Goal: Transaction & Acquisition: Purchase product/service

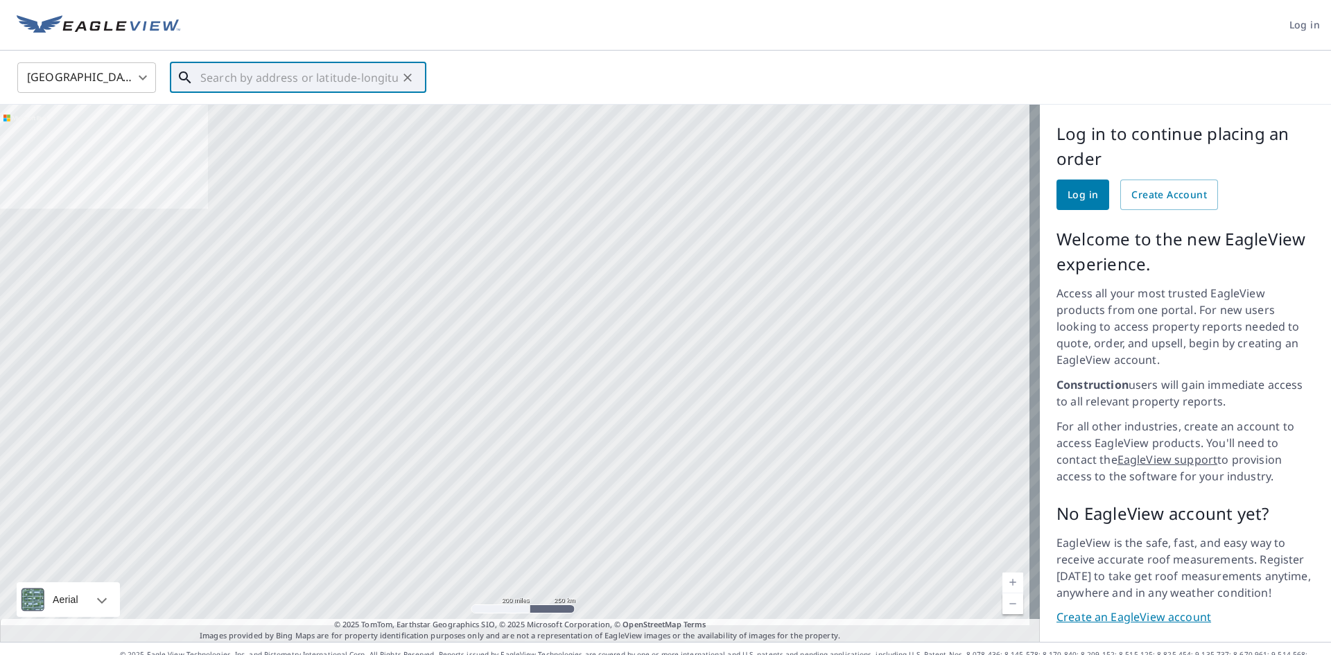
click at [270, 83] on input "text" at bounding box center [299, 77] width 198 height 39
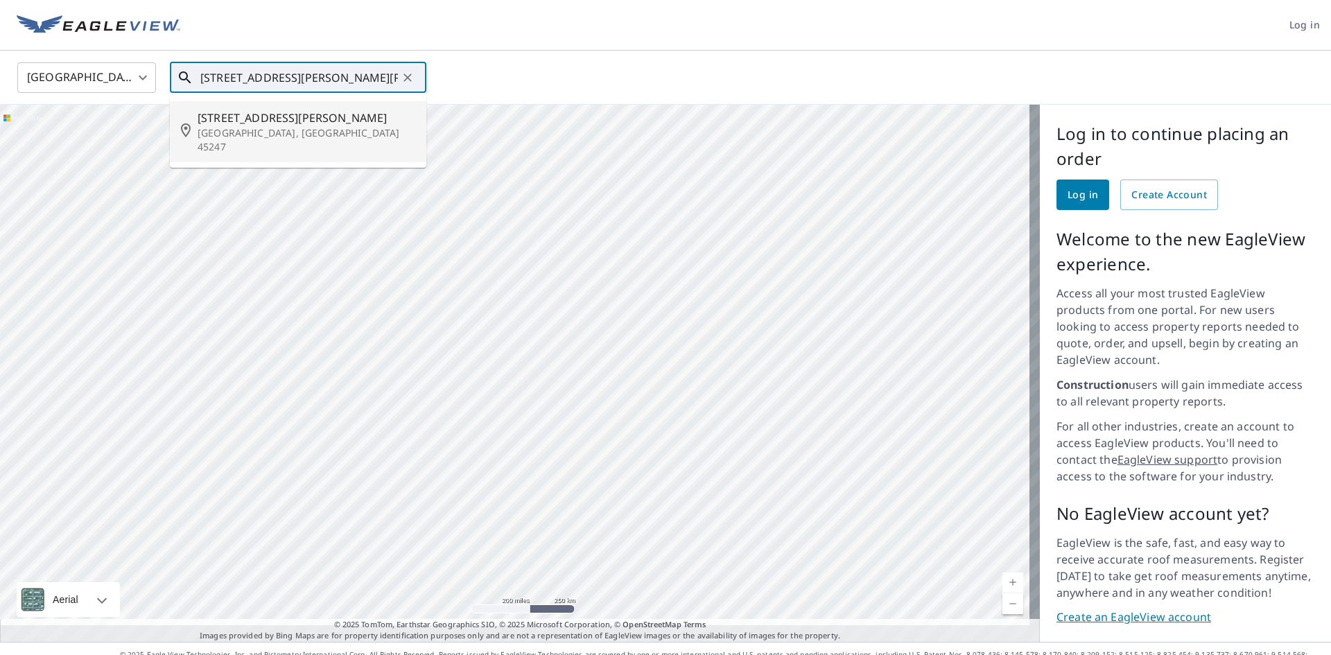
click at [249, 126] on p "[GEOGRAPHIC_DATA], [GEOGRAPHIC_DATA] 45247" at bounding box center [307, 140] width 218 height 28
type input "5104 Michael Anthony Ln Cincinnati, OH 45247"
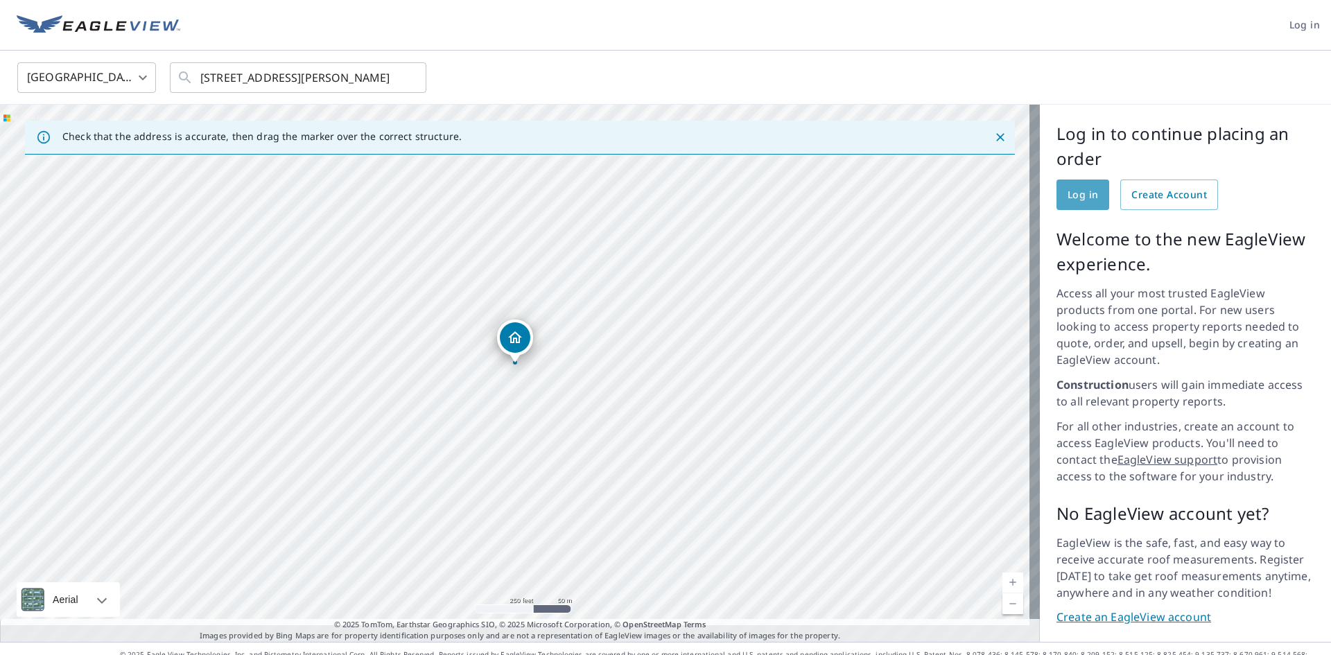
click at [1082, 196] on span "Log in" at bounding box center [1083, 195] width 31 height 17
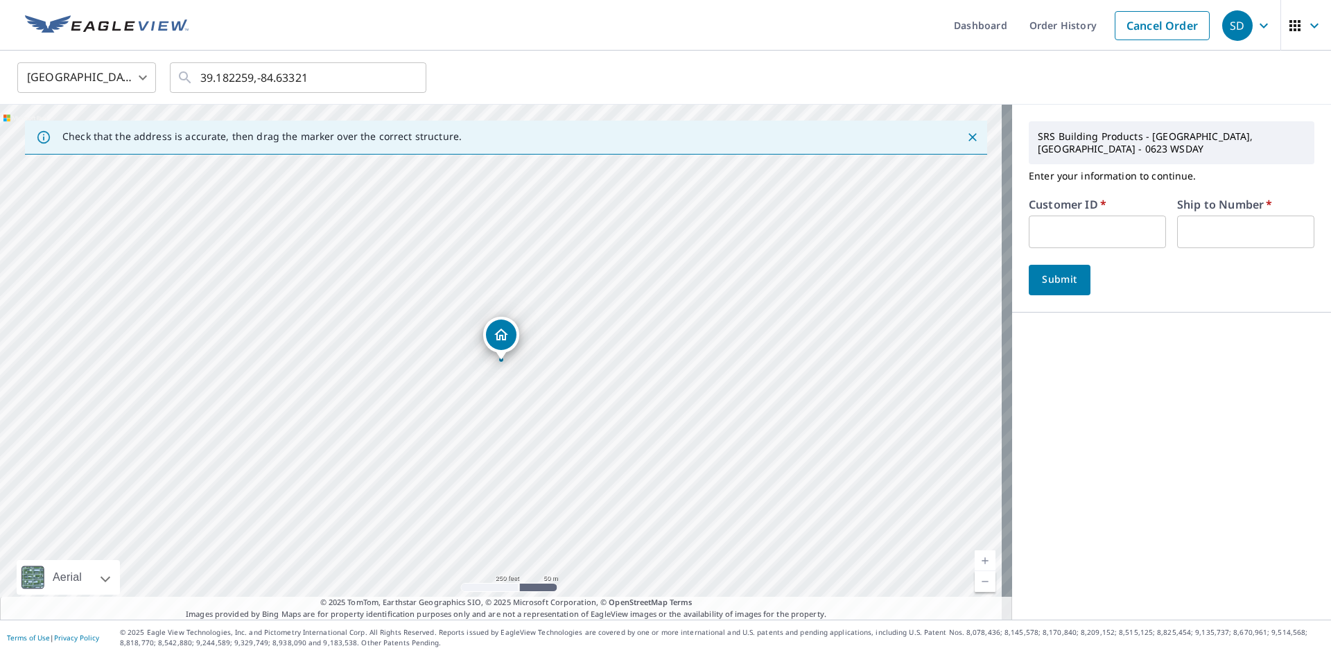
click at [1060, 223] on input "text" at bounding box center [1097, 232] width 137 height 33
type input "pke250"
click at [1201, 216] on input "text" at bounding box center [1245, 232] width 137 height 33
type input "1"
click at [1040, 271] on span "Submit" at bounding box center [1060, 279] width 40 height 17
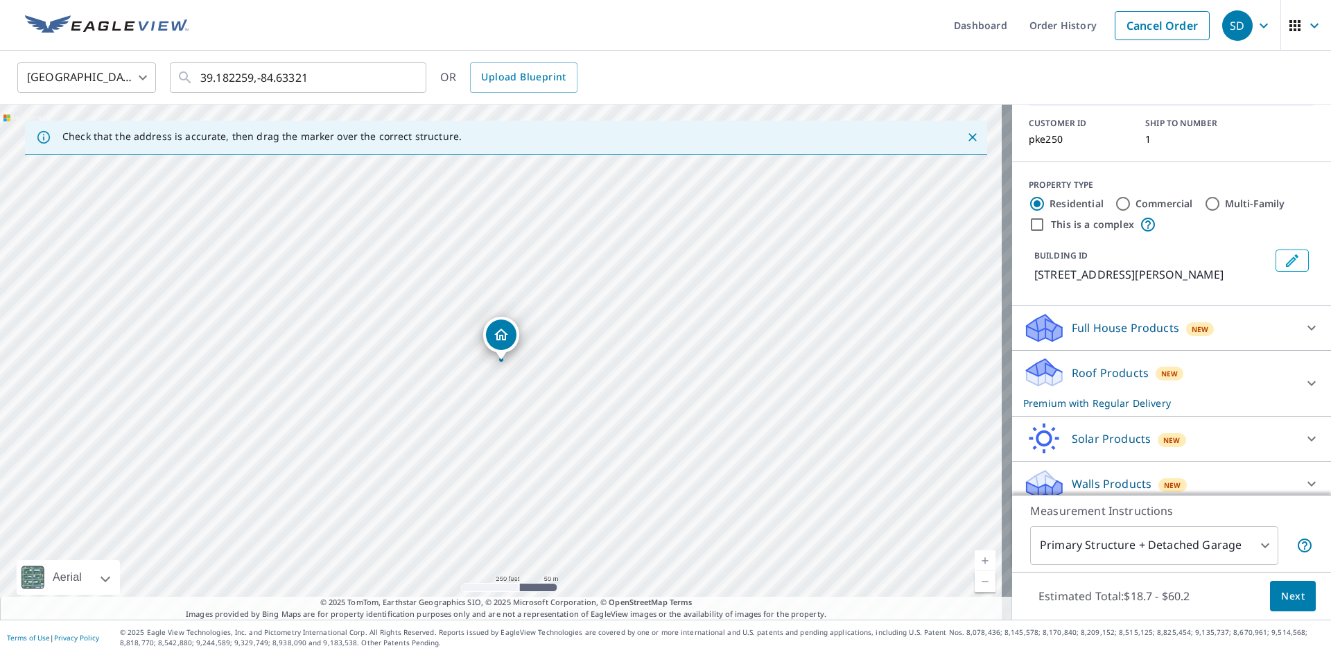
scroll to position [114, 0]
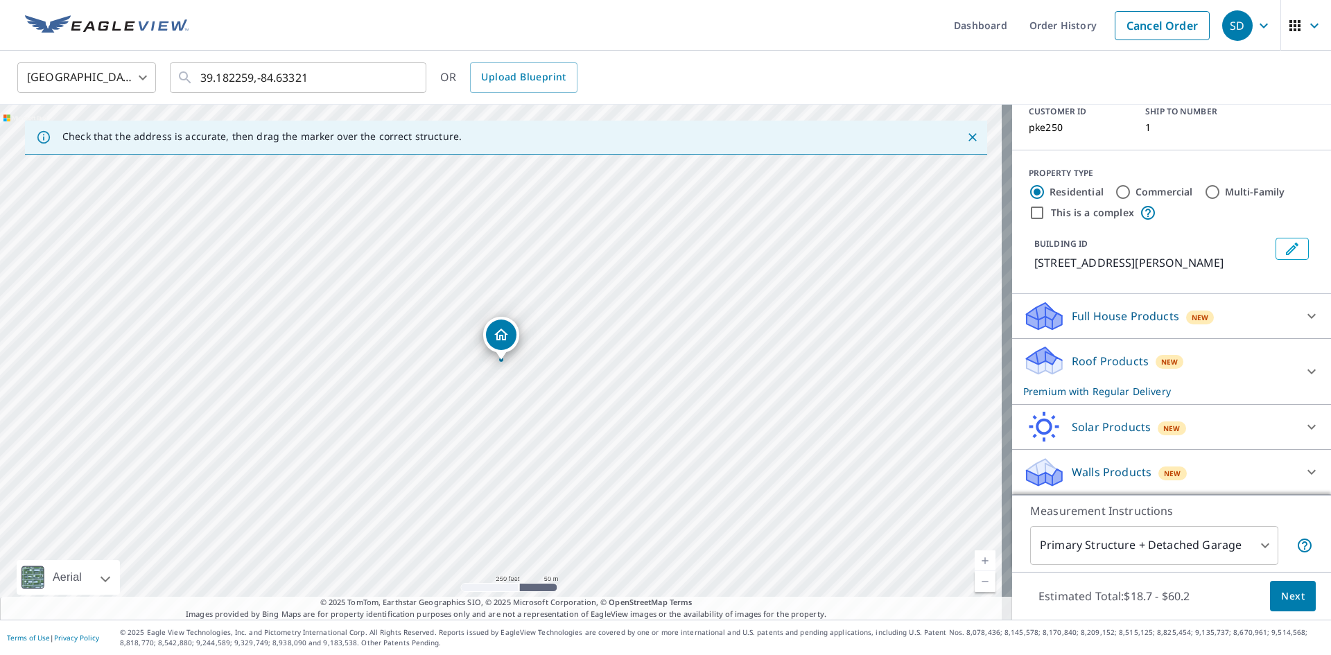
click at [1207, 460] on div "Walls Products New" at bounding box center [1159, 472] width 272 height 33
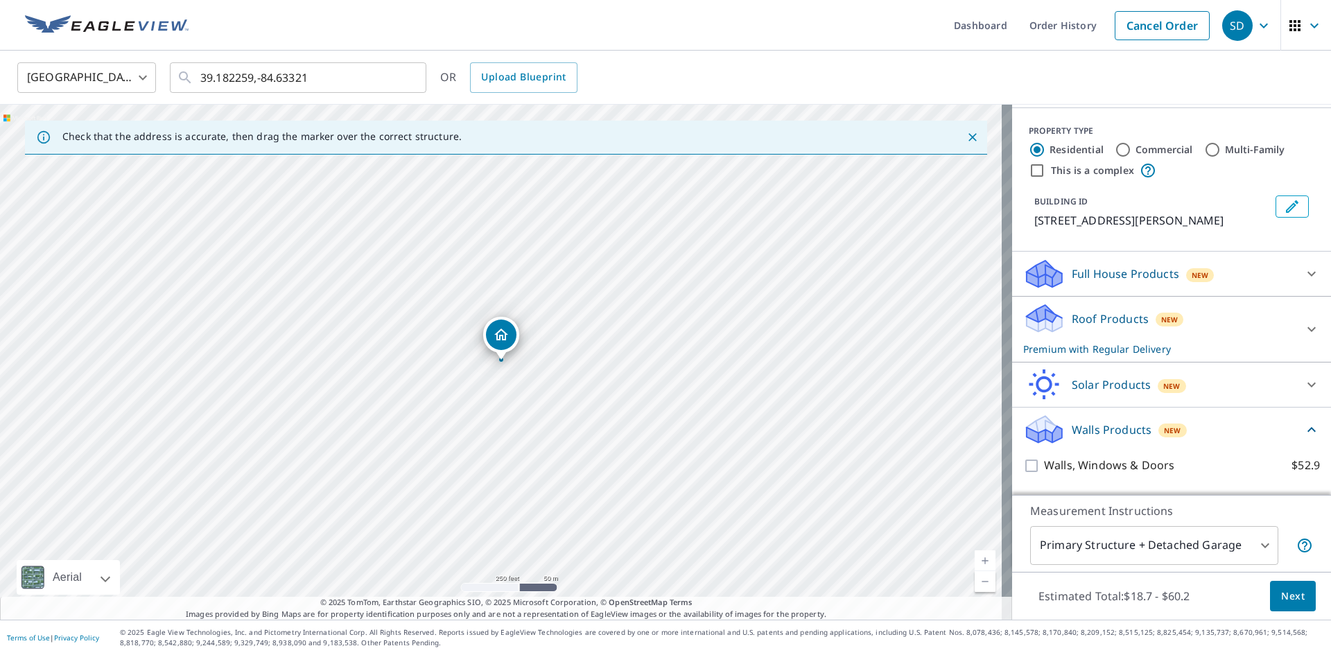
scroll to position [191, 0]
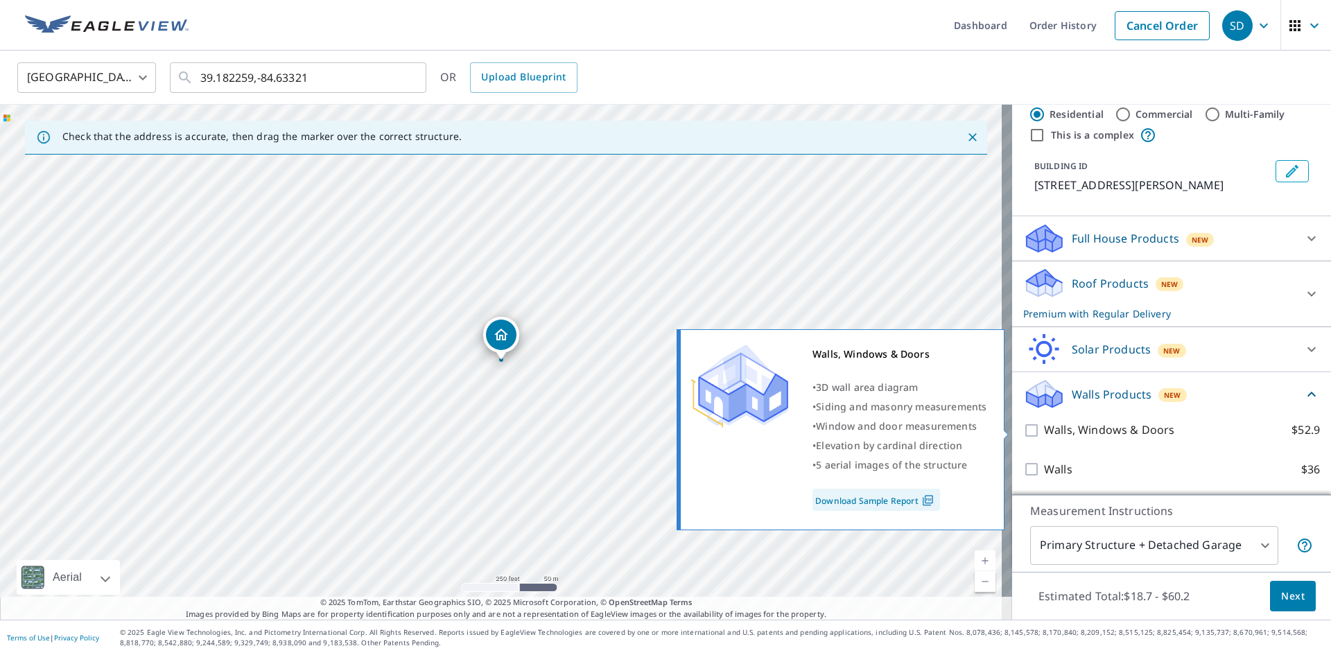
click at [1027, 428] on input "Walls, Windows & Doors $52.9" at bounding box center [1033, 430] width 21 height 17
checkbox input "true"
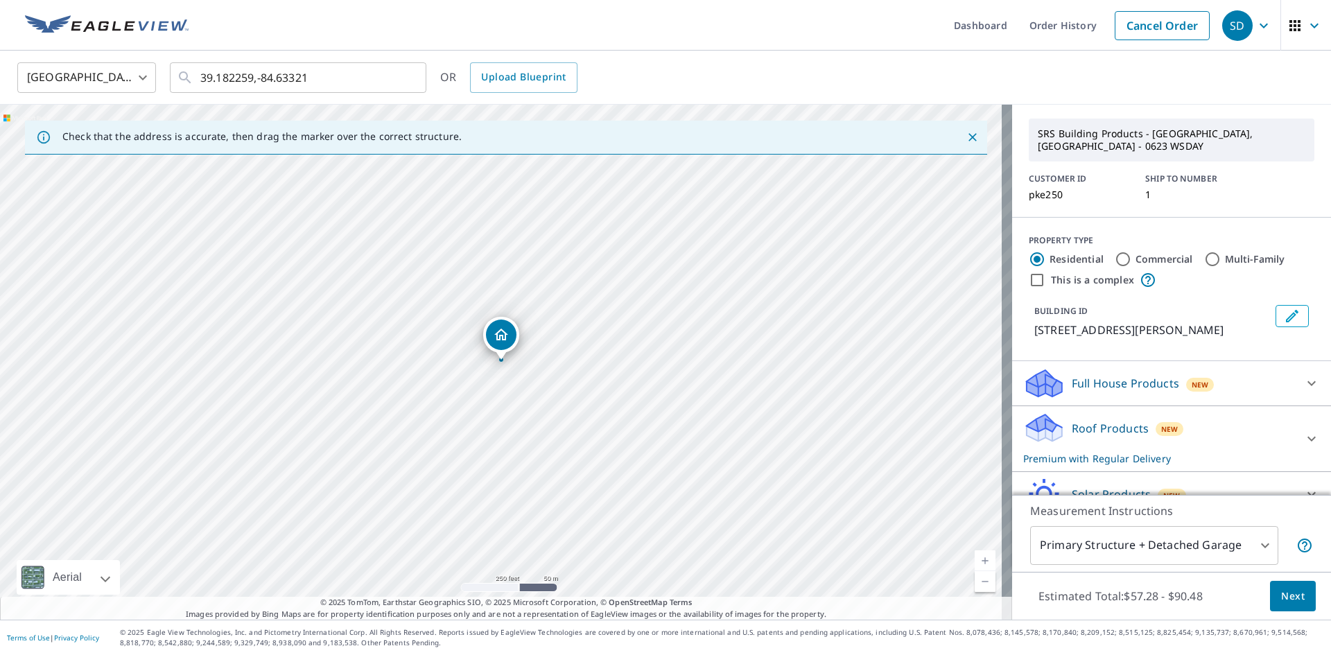
scroll to position [243, 0]
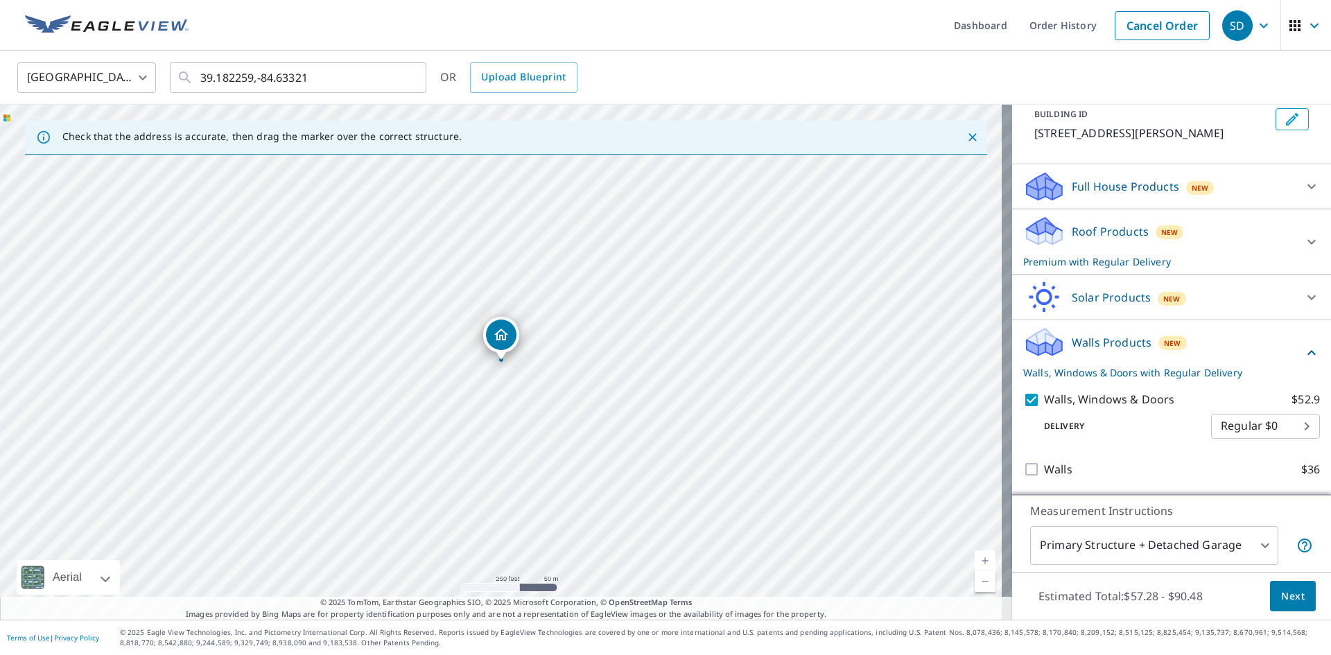
click at [1281, 599] on span "Next" at bounding box center [1293, 596] width 24 height 17
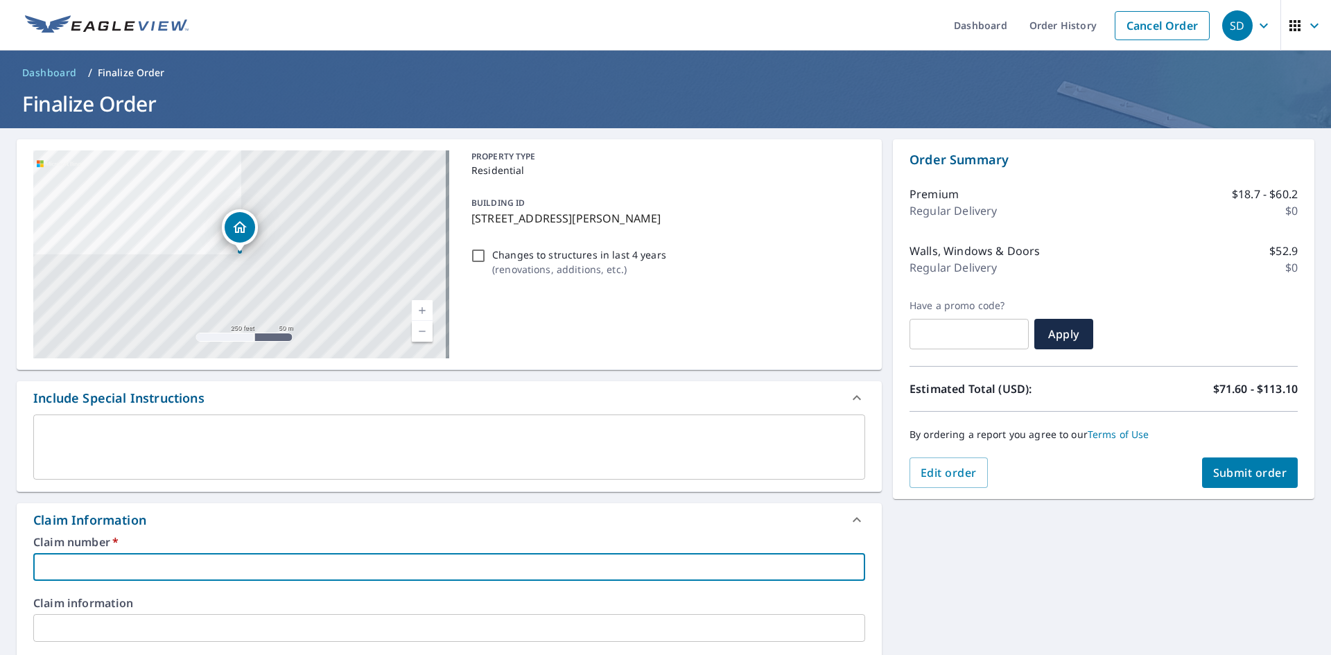
click at [205, 568] on input "text" at bounding box center [449, 567] width 832 height 28
type input "m"
checkbox input "true"
type input "mi"
checkbox input "true"
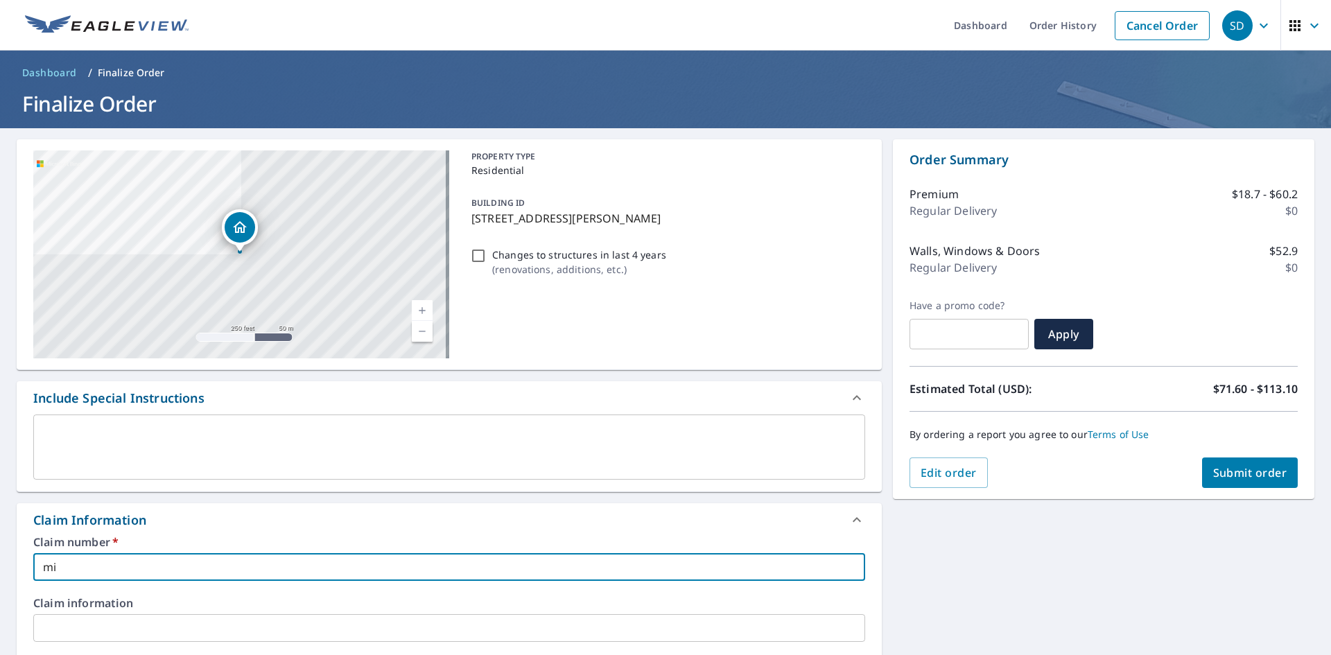
type input "mic"
checkbox input "true"
type input "mich"
checkbox input "true"
type input "micha"
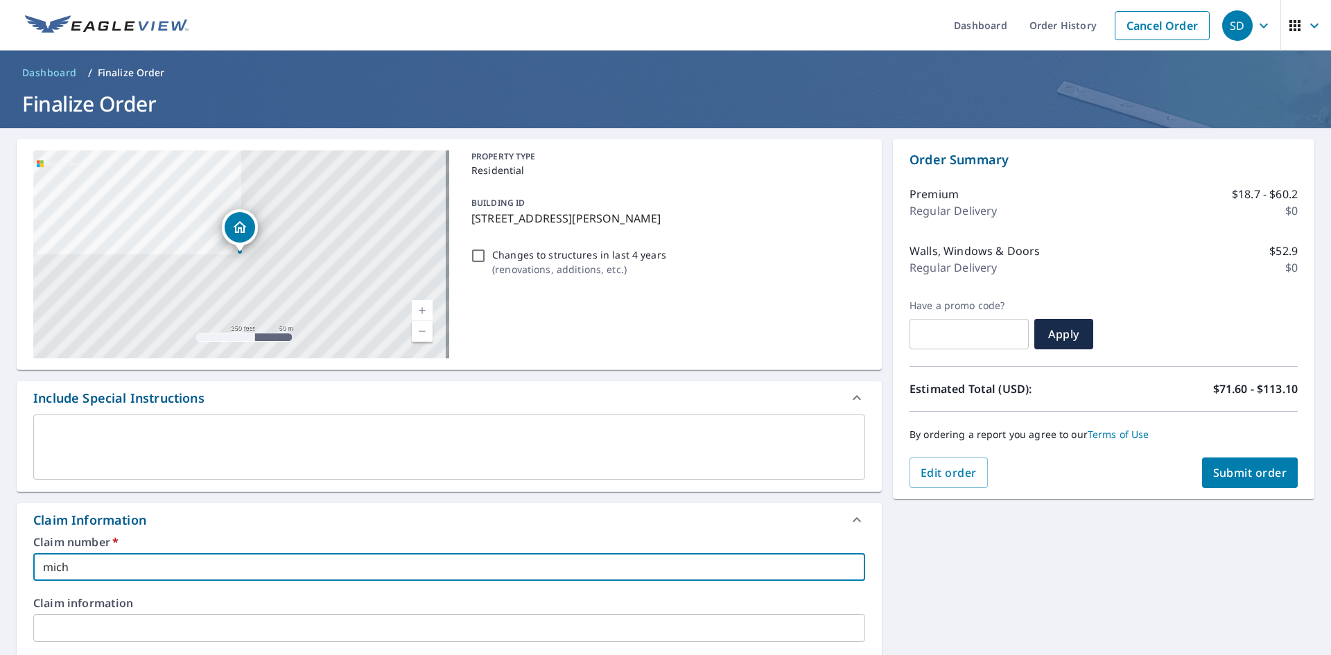
checkbox input "true"
type input "michae"
checkbox input "true"
type input "[PERSON_NAME]"
checkbox input "true"
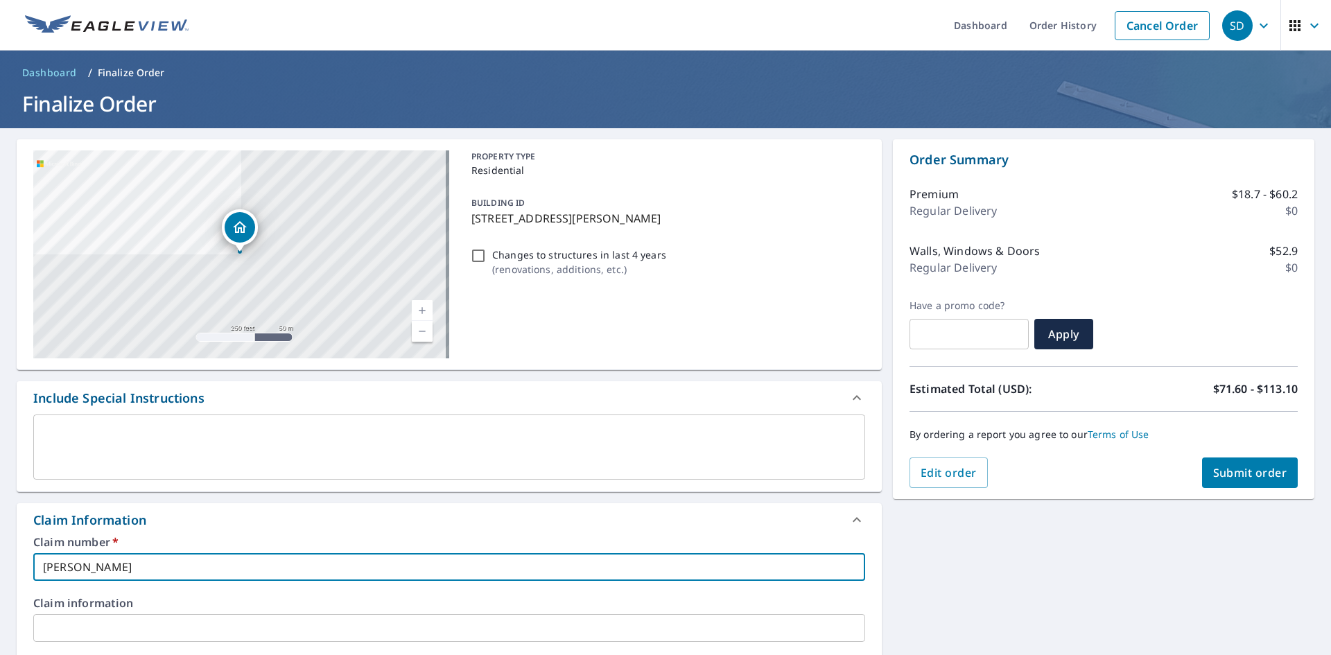
type input "[PERSON_NAME]"
checkbox input "true"
type input "[PERSON_NAME]"
checkbox input "true"
type input "michae"
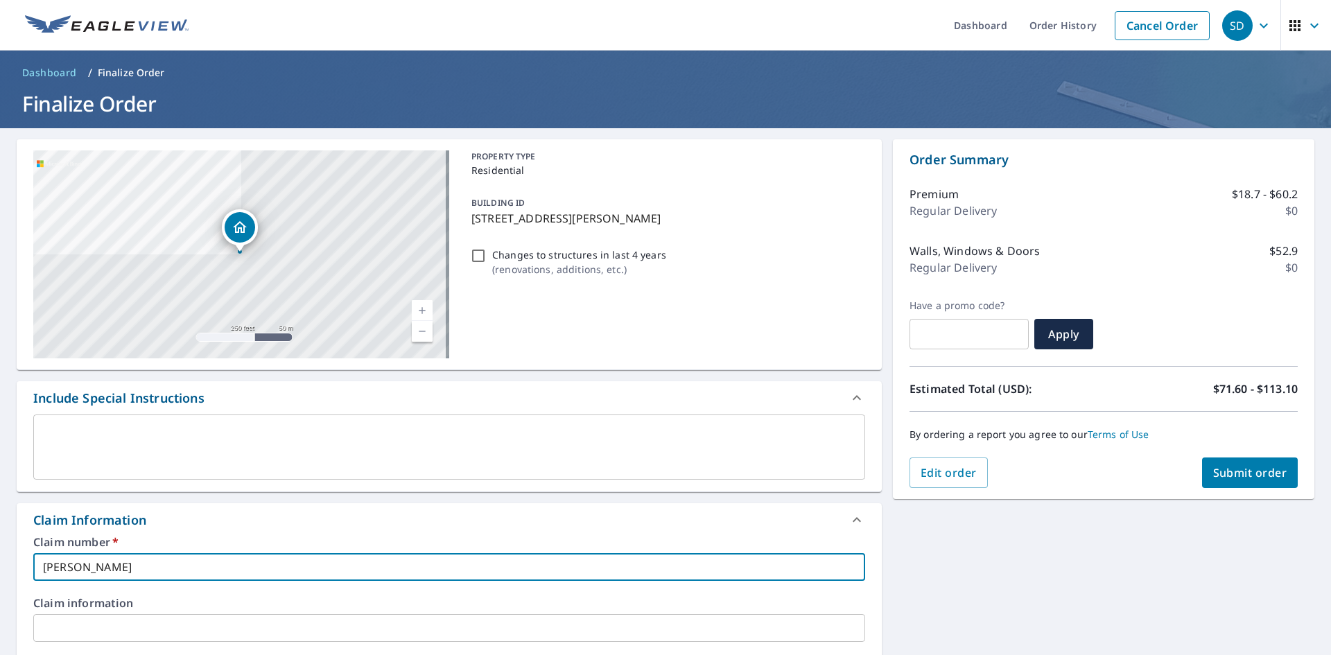
checkbox input "true"
type input "micha"
checkbox input "true"
type input "mich"
checkbox input "true"
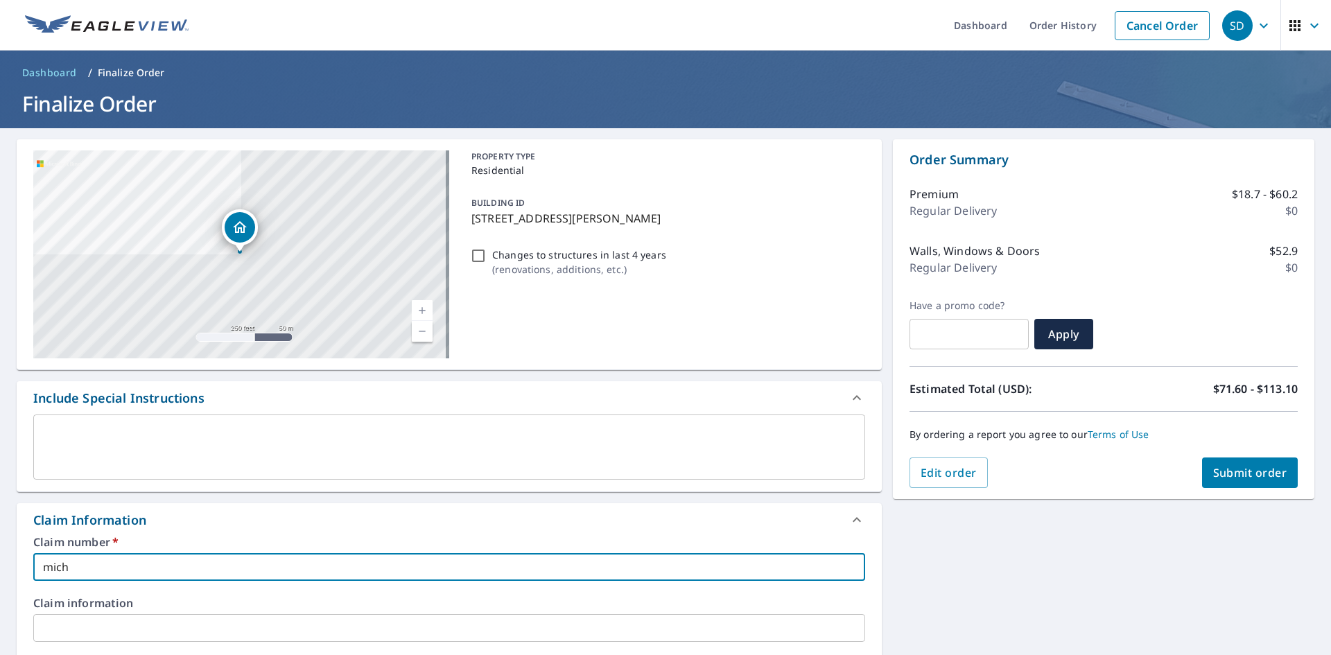
type input "mic"
checkbox input "true"
type input "mi"
checkbox input "true"
type input "m"
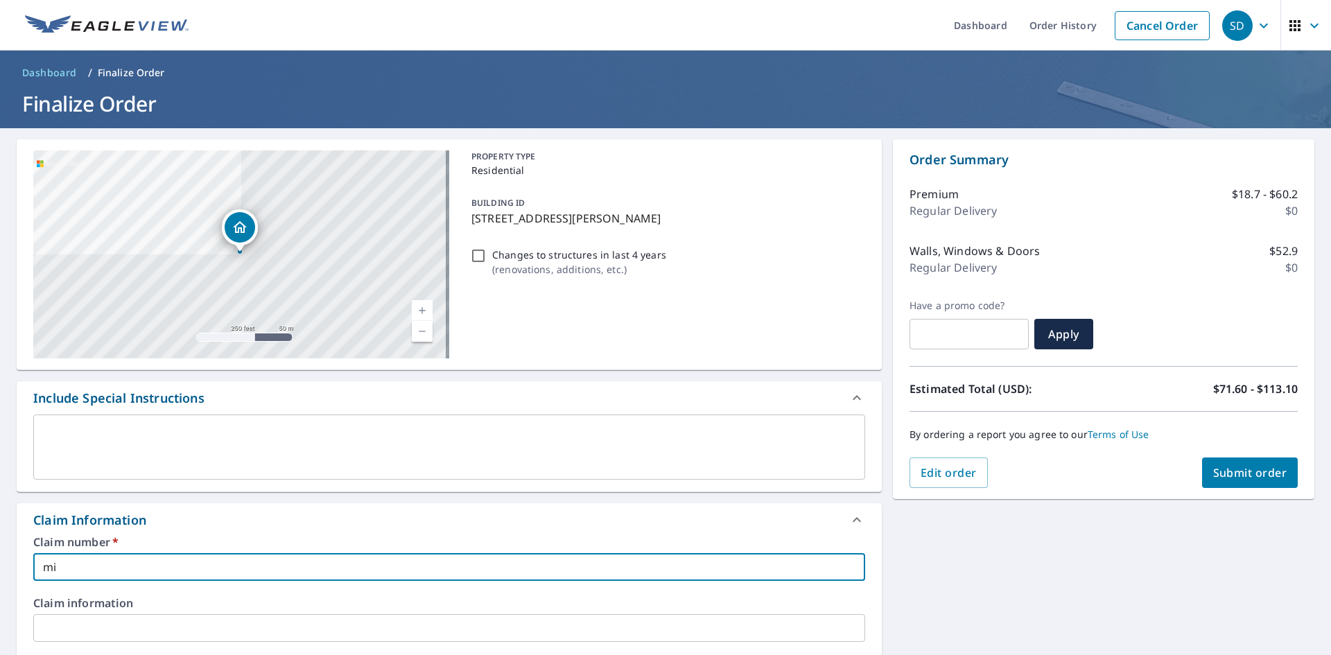
checkbox input "true"
type input "M"
checkbox input "true"
type input "Mi"
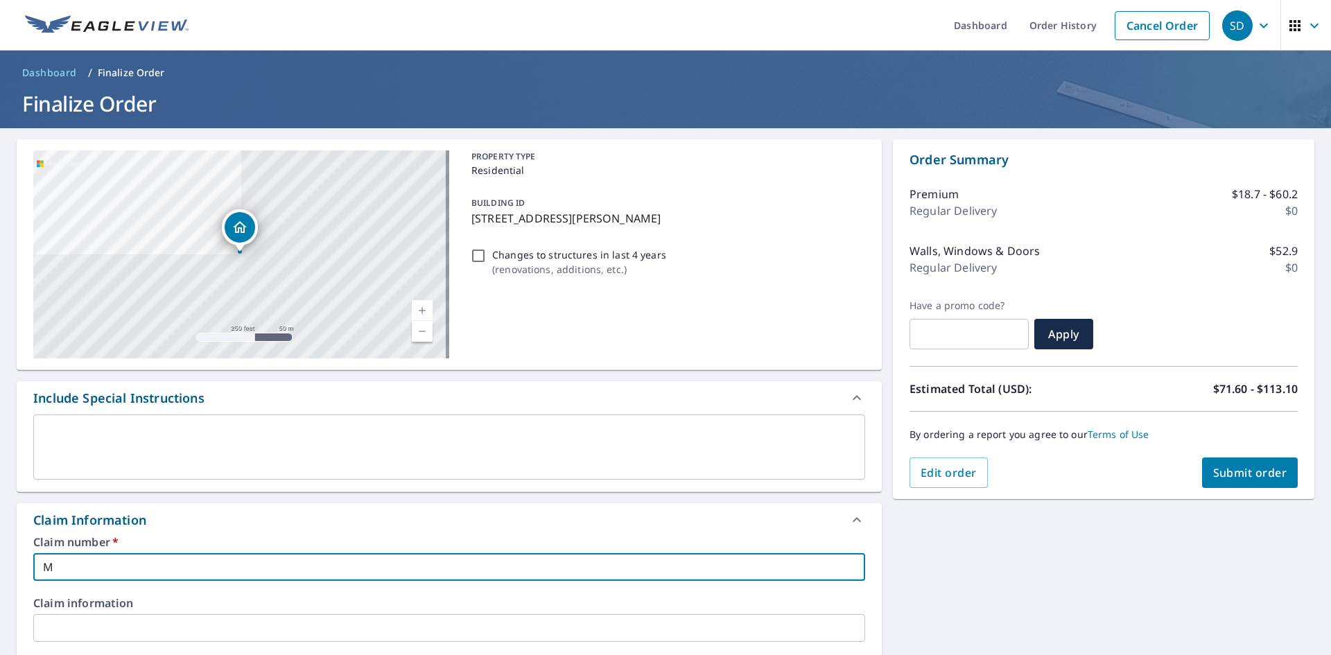
checkbox input "true"
type input "Mic"
checkbox input "true"
type input "Mich"
checkbox input "true"
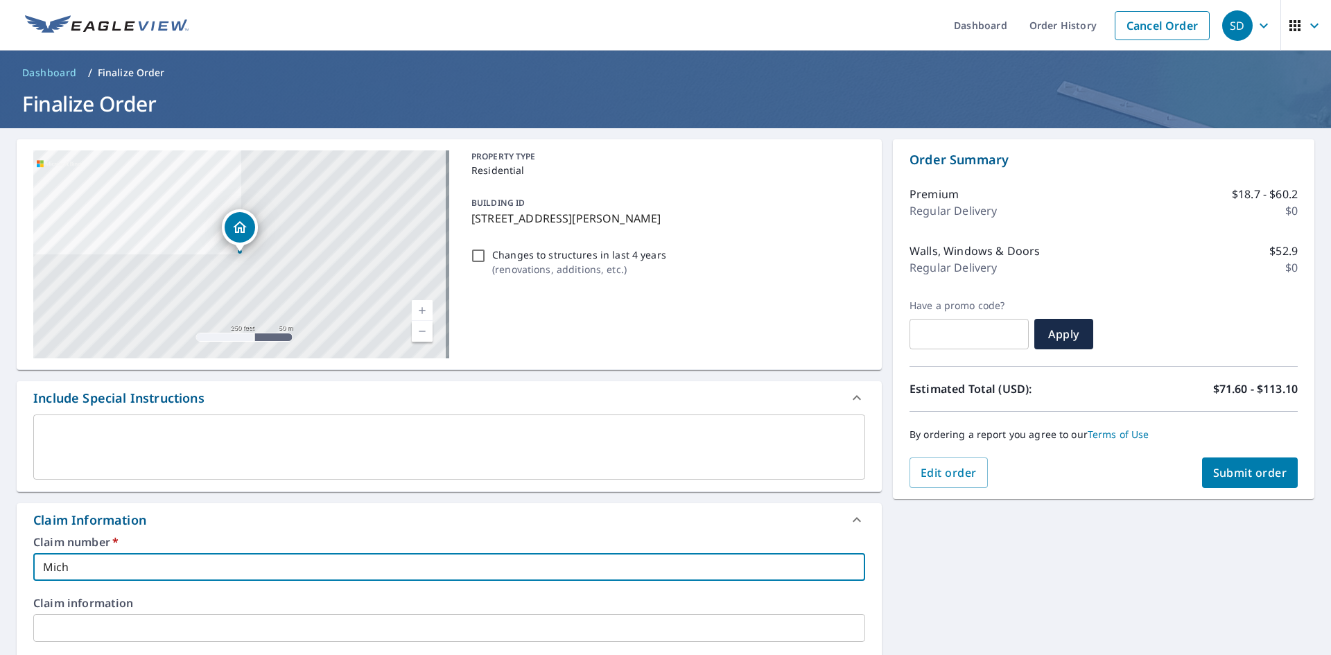
type input "Micha"
checkbox input "true"
type input "Michae"
checkbox input "true"
type input "[PERSON_NAME]"
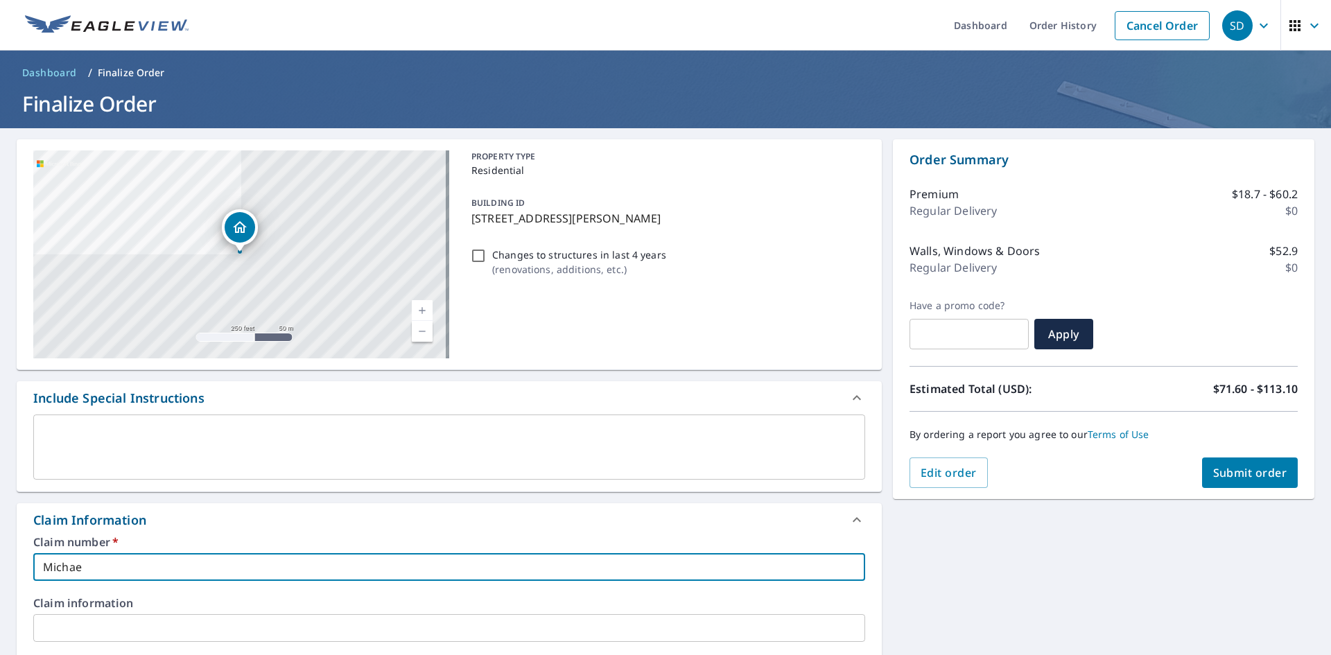
checkbox input "true"
type input "[PERSON_NAME]"
checkbox input "true"
type input "[PERSON_NAME]"
checkbox input "true"
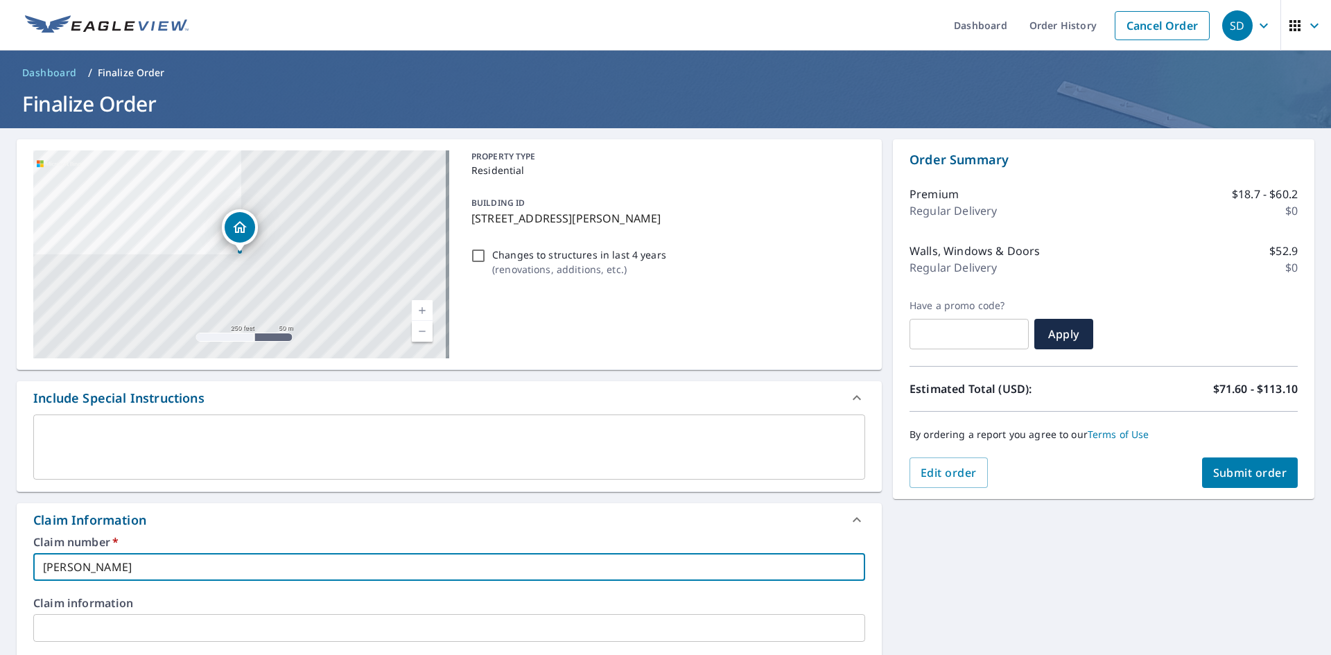
type input "[PERSON_NAME]"
checkbox input "true"
type input "[PERSON_NAME]"
checkbox input "true"
type input "[PERSON_NAME]"
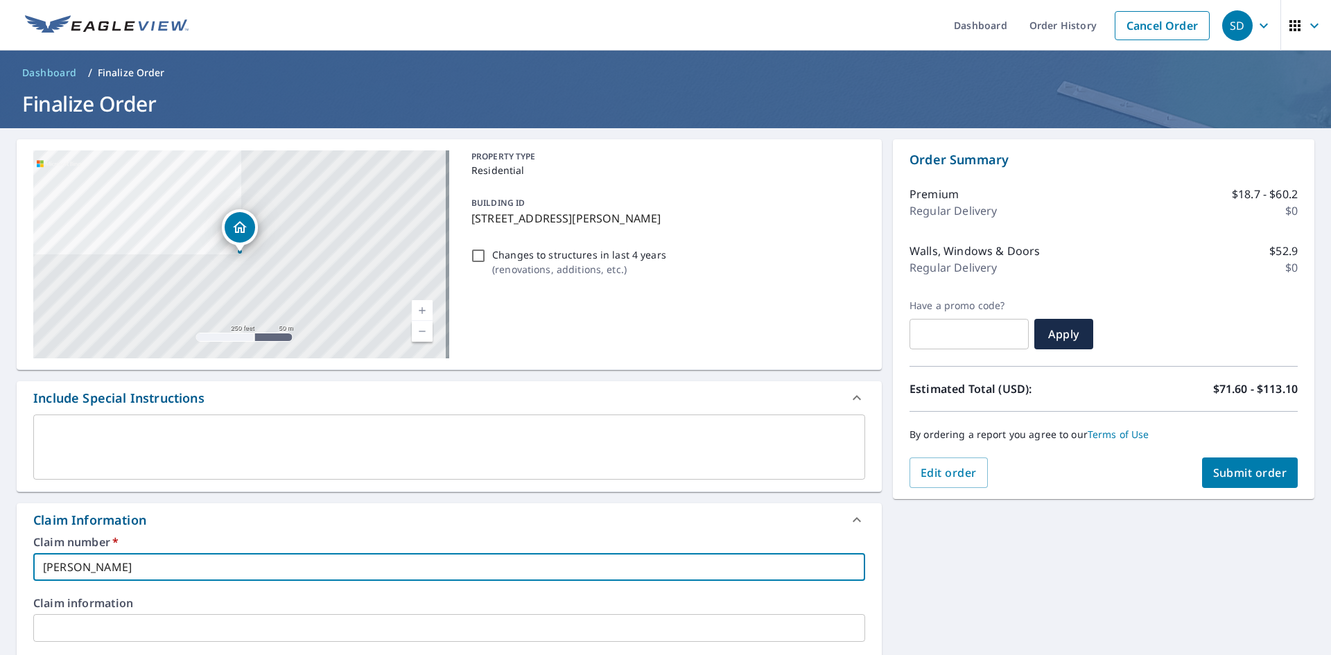
checkbox input "true"
type input "[PERSON_NAME]"
checkbox input "true"
type input "[PERSON_NAME]"
checkbox input "true"
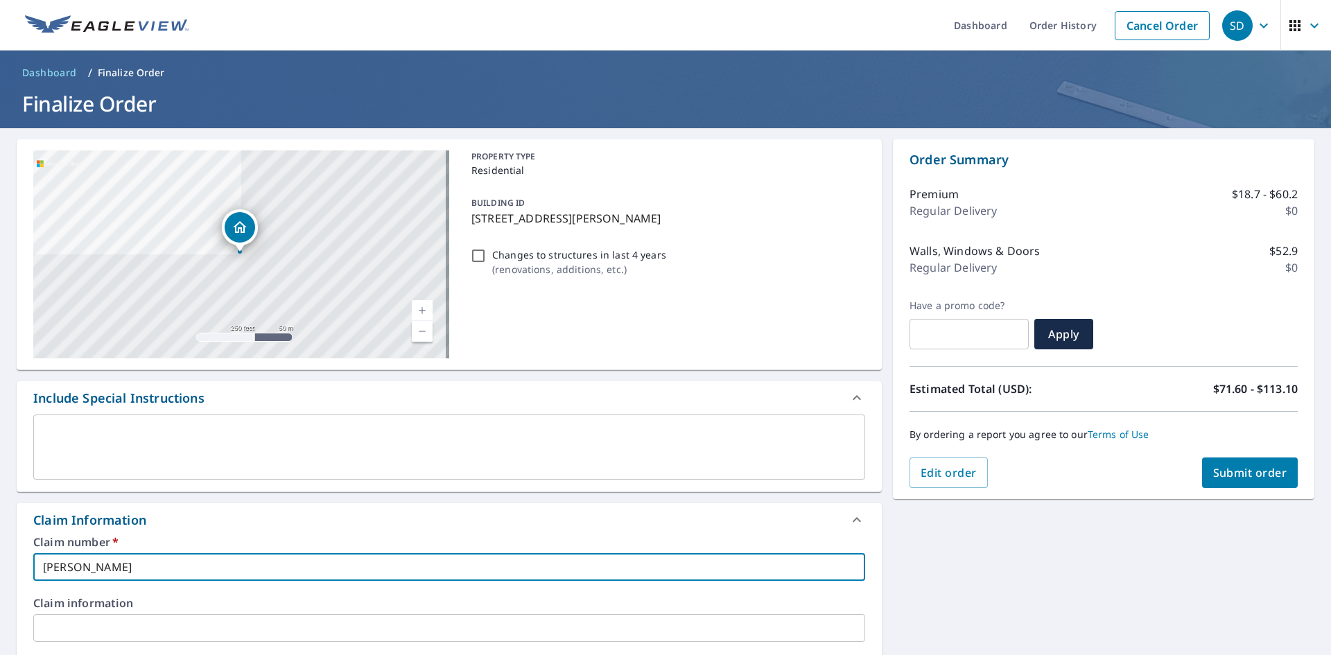
type input "[PERSON_NAME]"
checkbox input "true"
type input "[PERSON_NAME]"
checkbox input "true"
type input "[PERSON_NAME]"
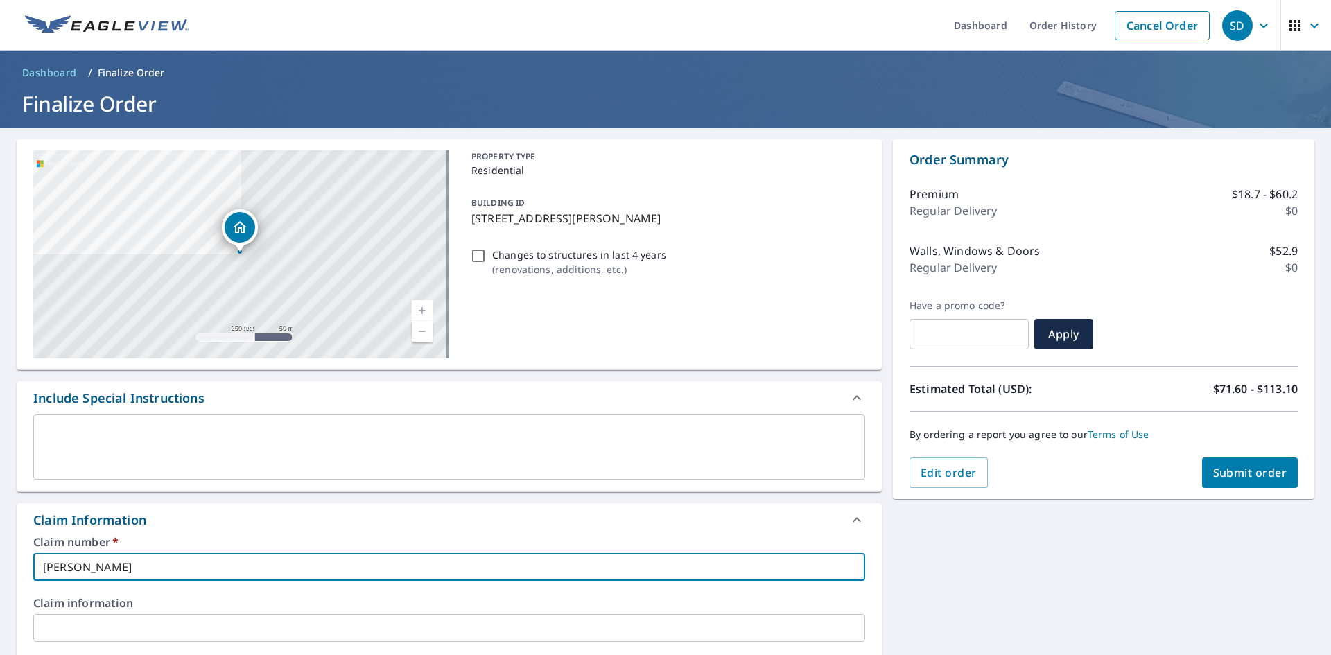
checkbox input "true"
type input "[PERSON_NAME]"
checkbox input "true"
type input "[PERSON_NAME]"
checkbox input "true"
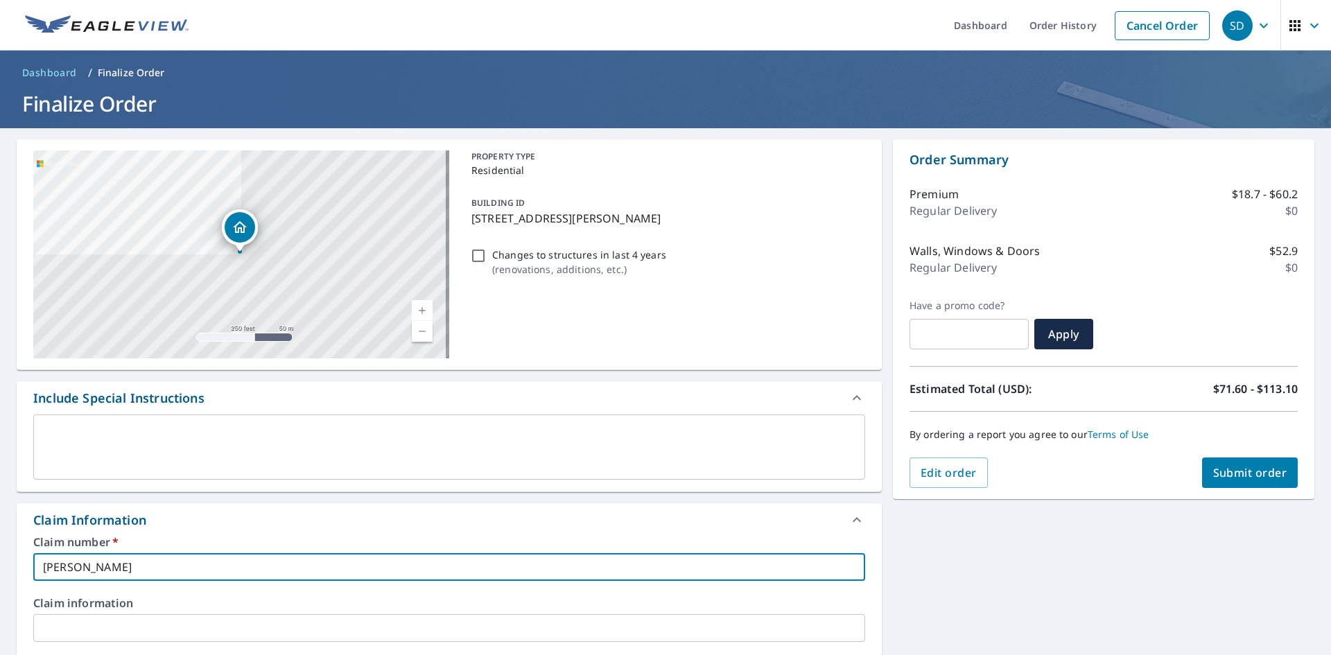
type input "[PERSON_NAME] [PERSON_NAME]"
checkbox input "true"
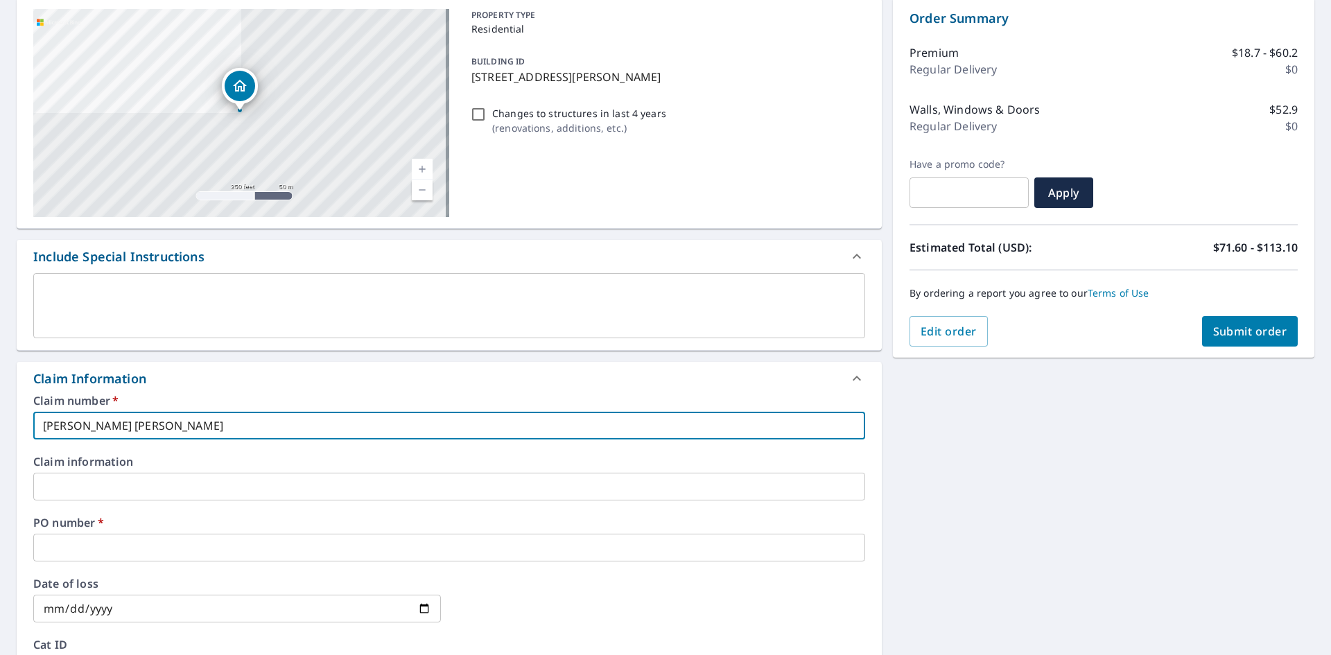
scroll to position [146, 0]
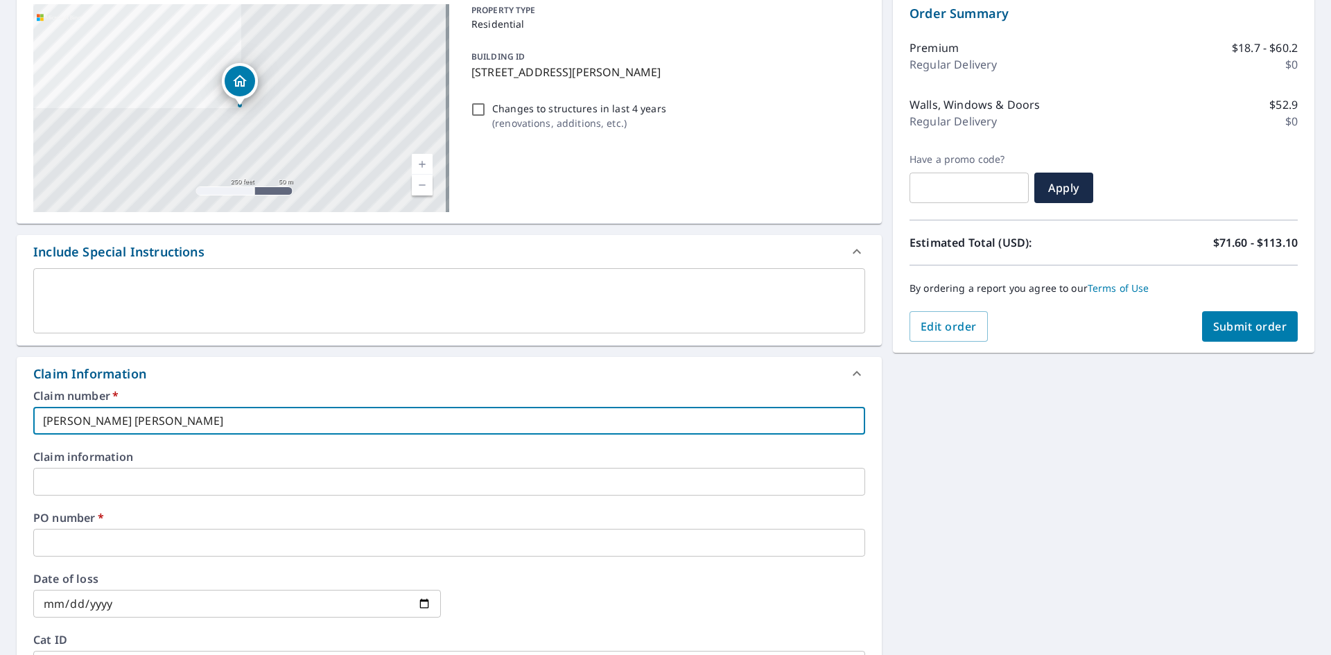
type input "[PERSON_NAME] [PERSON_NAME]"
click at [103, 540] on input "text" at bounding box center [449, 543] width 832 height 28
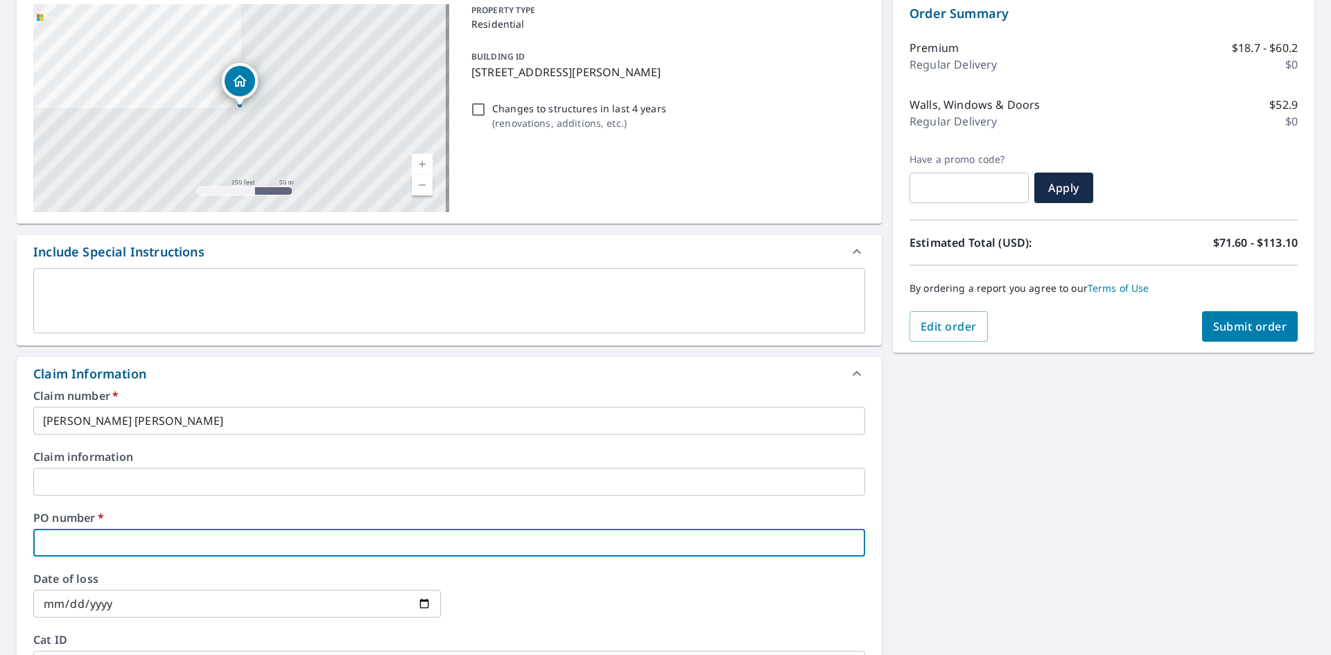
type input "V"
checkbox input "true"
type input "Ve"
checkbox input "true"
type input "Ver"
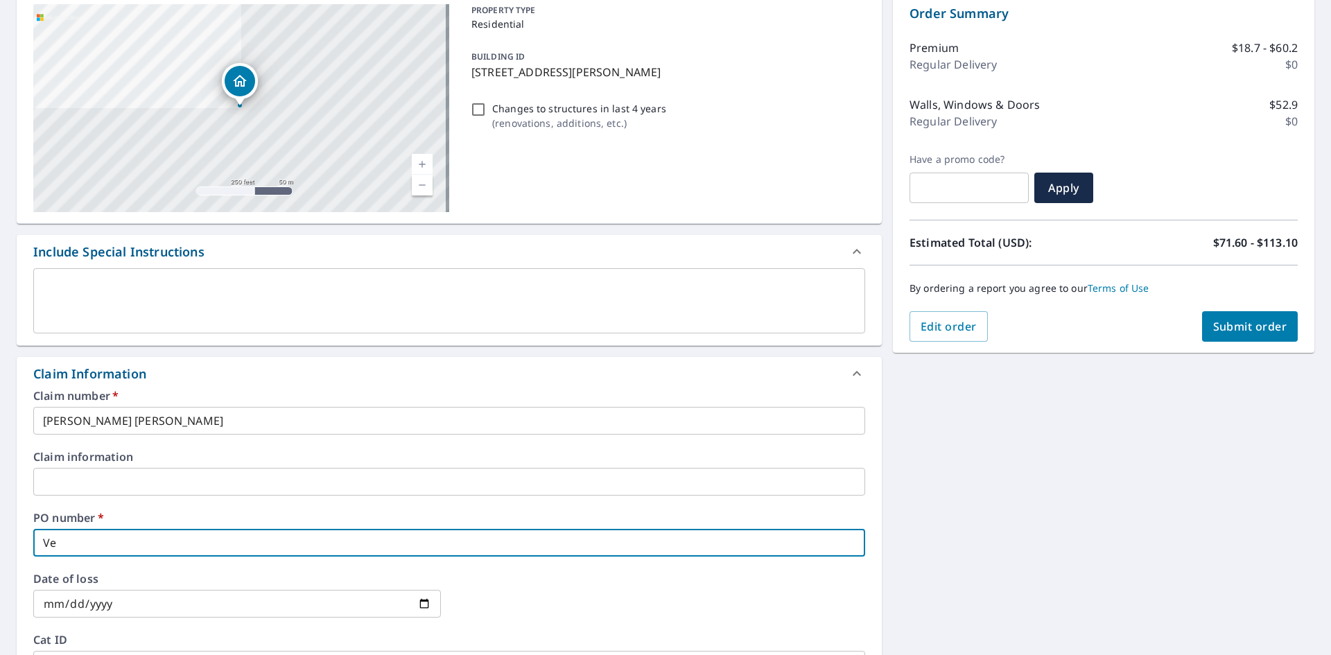
checkbox input "true"
type input "[PERSON_NAME]"
checkbox input "true"
type input "[PERSON_NAME]"
checkbox input "true"
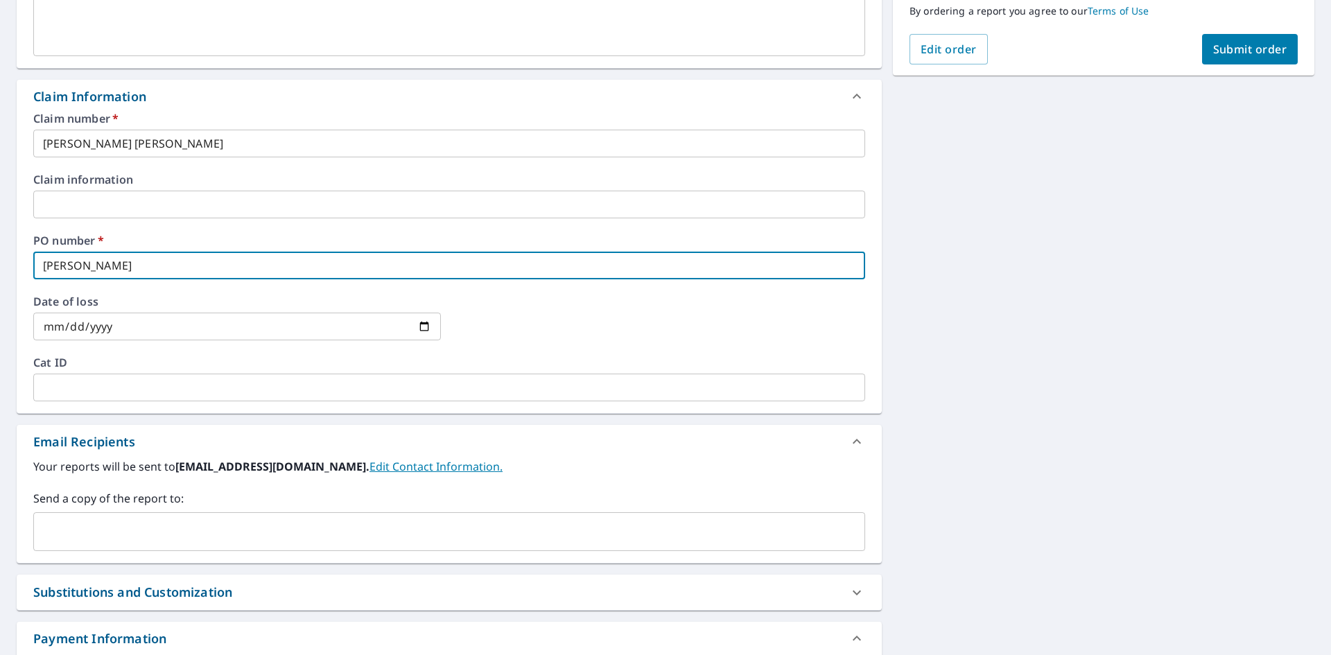
scroll to position [526, 0]
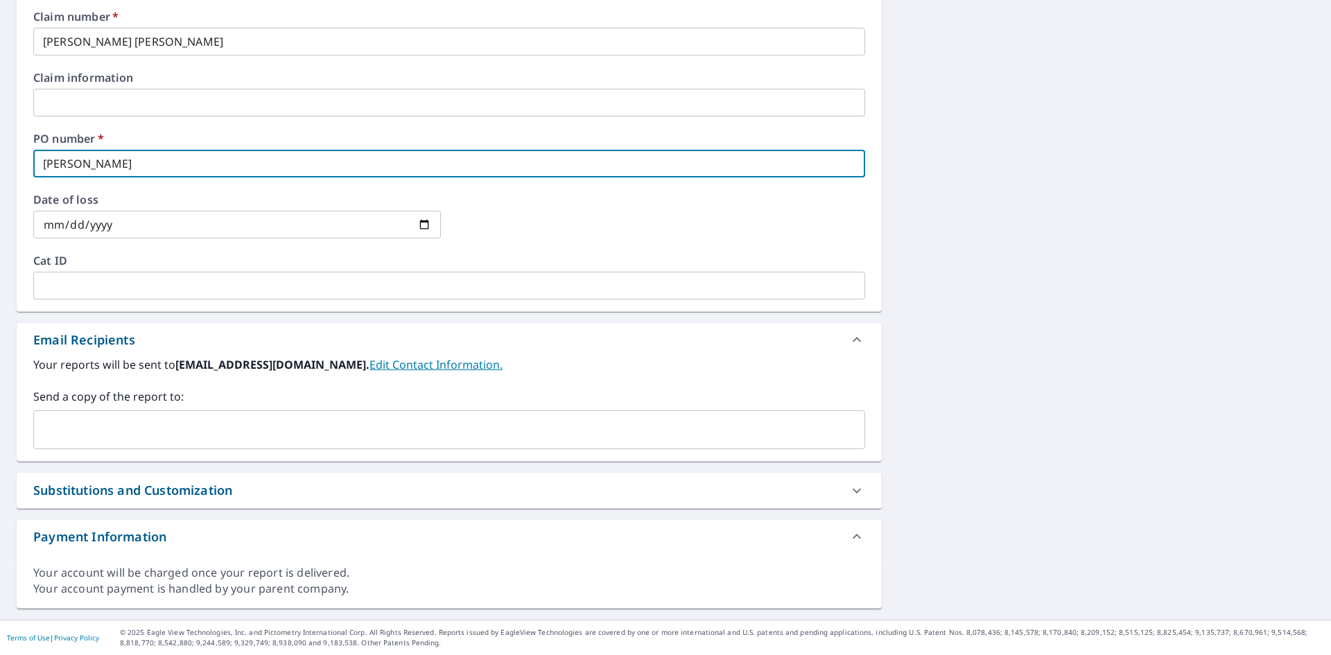
click at [111, 443] on div "​" at bounding box center [449, 430] width 832 height 39
type input "[PERSON_NAME]"
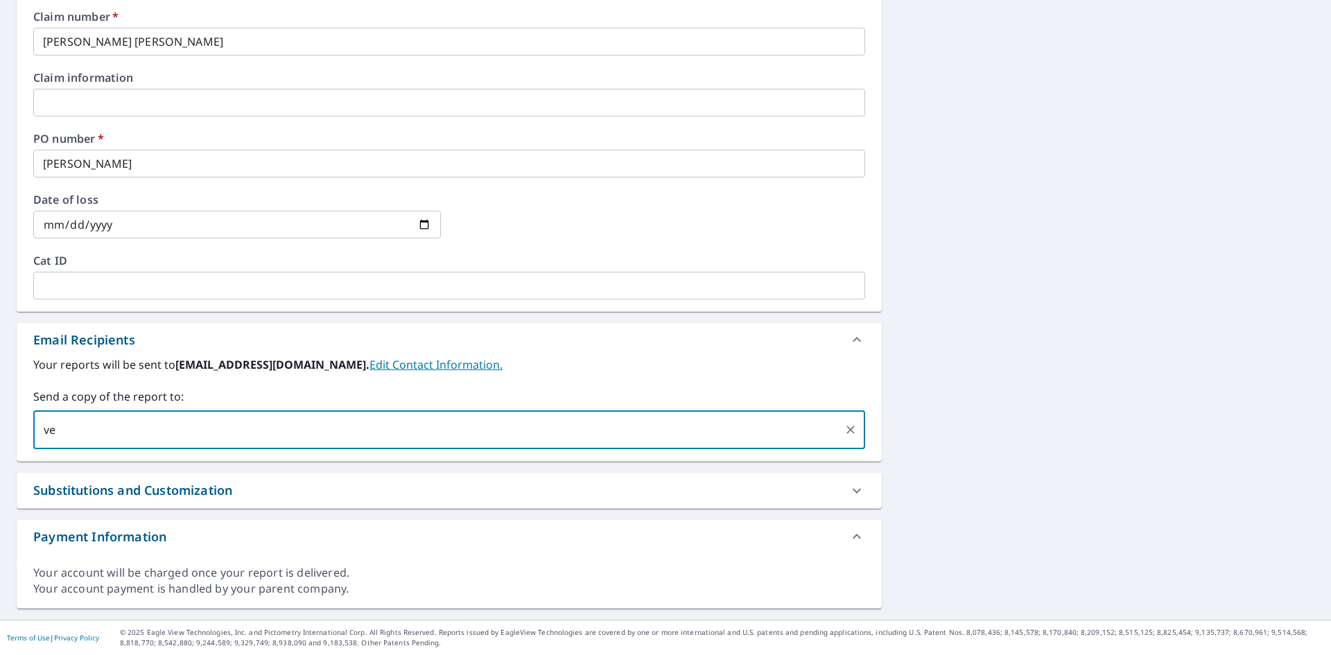
type input "v"
type input "[PERSON_NAME][EMAIL_ADDRESS][PERSON_NAME][DOMAIN_NAME]"
checkbox input "true"
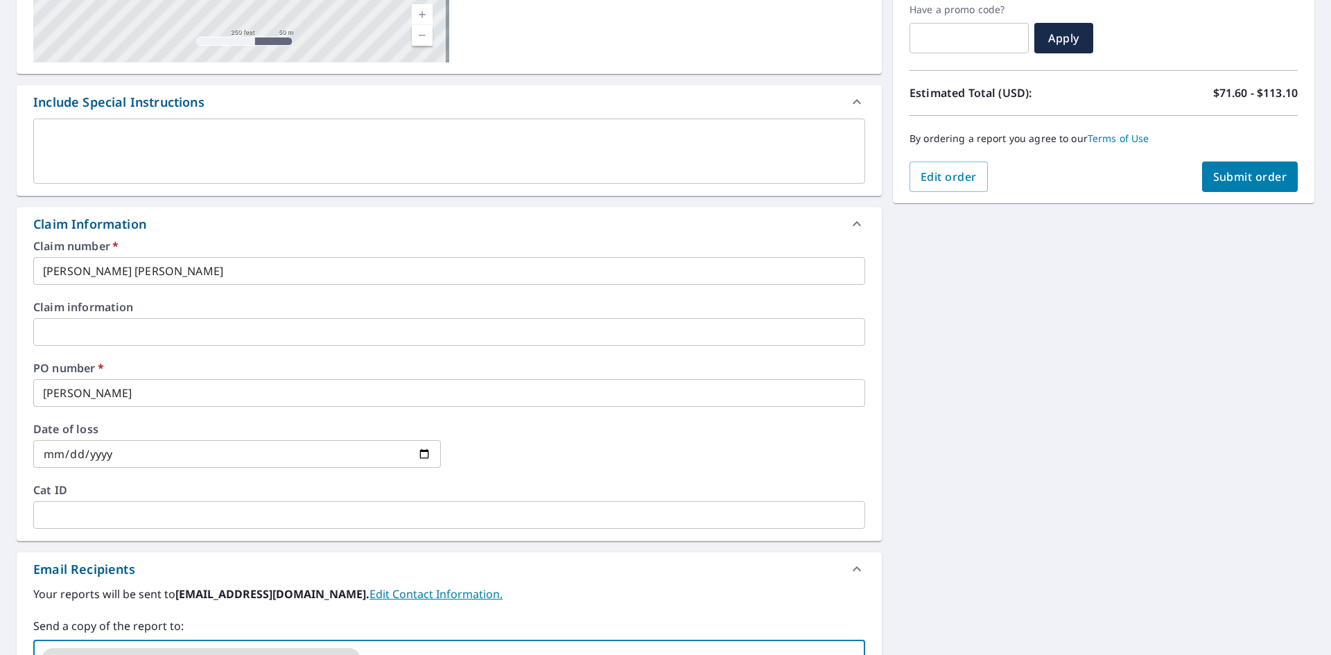
scroll to position [295, 0]
type input "[EMAIL_ADDRESS][DOMAIN_NAME]"
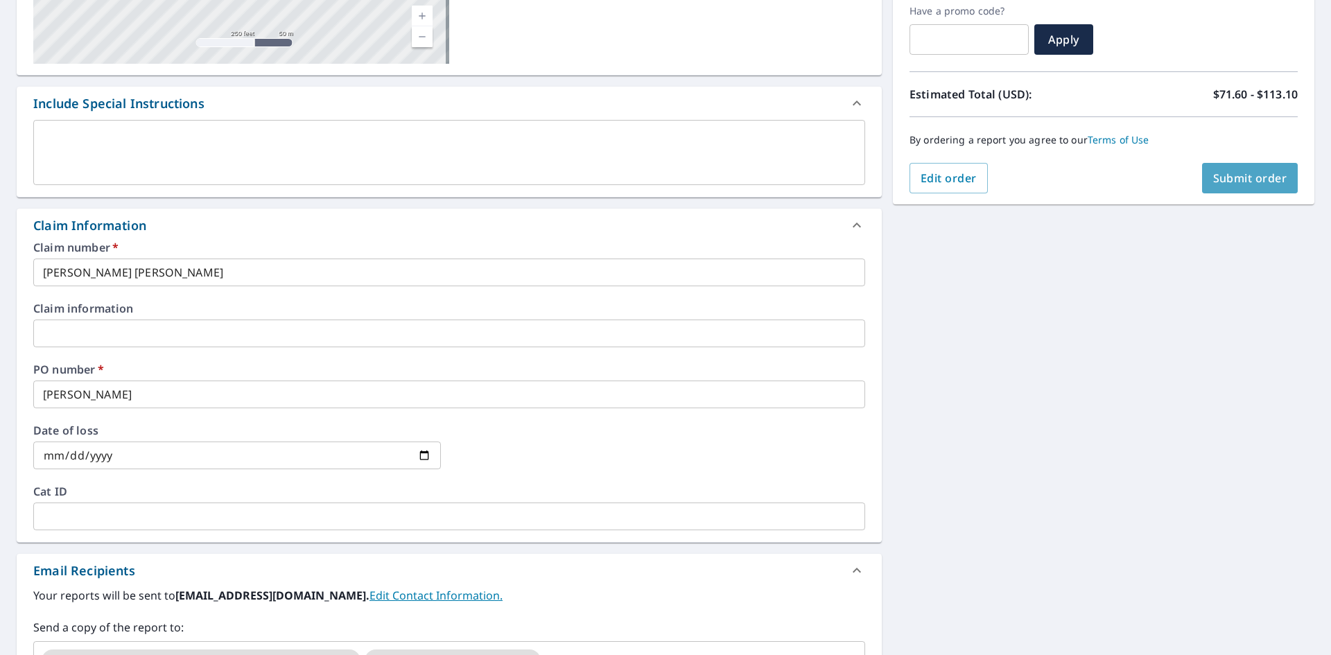
click at [1202, 181] on button "Submit order" at bounding box center [1250, 178] width 96 height 31
checkbox input "true"
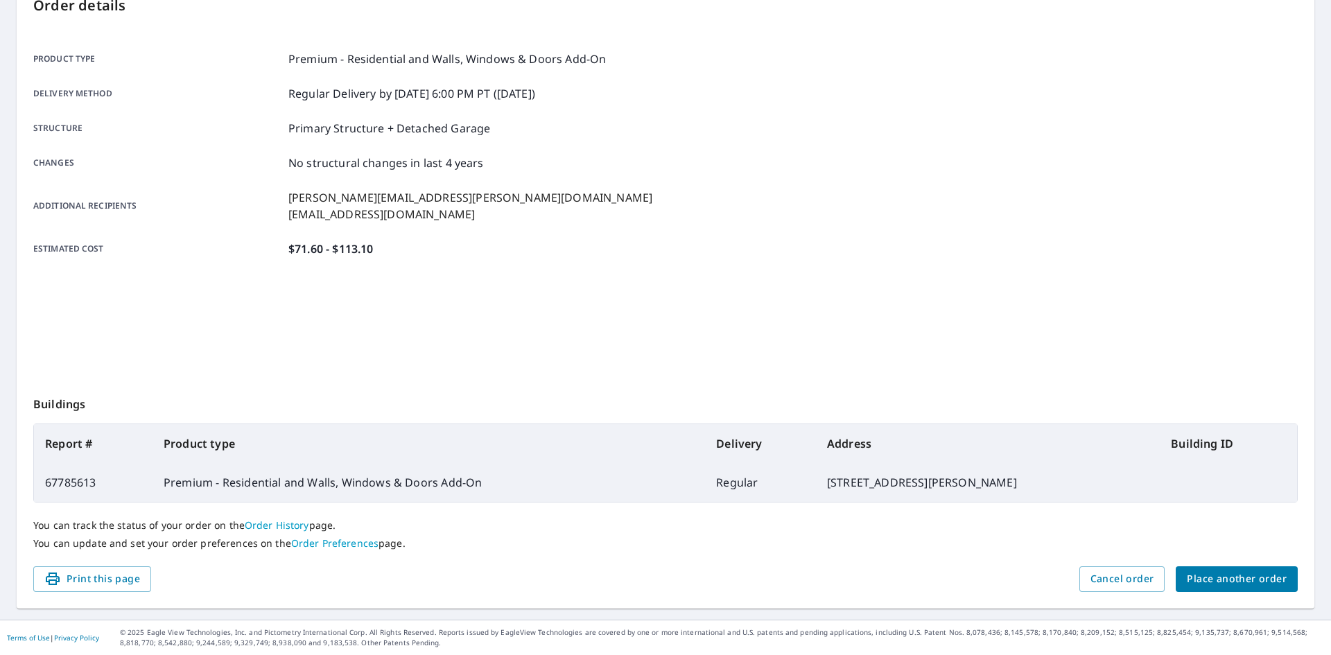
scroll to position [161, 0]
